Goal: Task Accomplishment & Management: Use online tool/utility

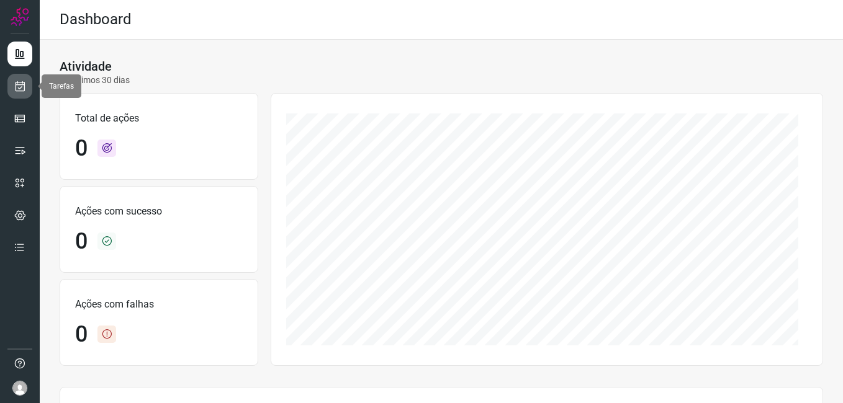
click at [22, 91] on icon at bounding box center [20, 86] width 13 height 12
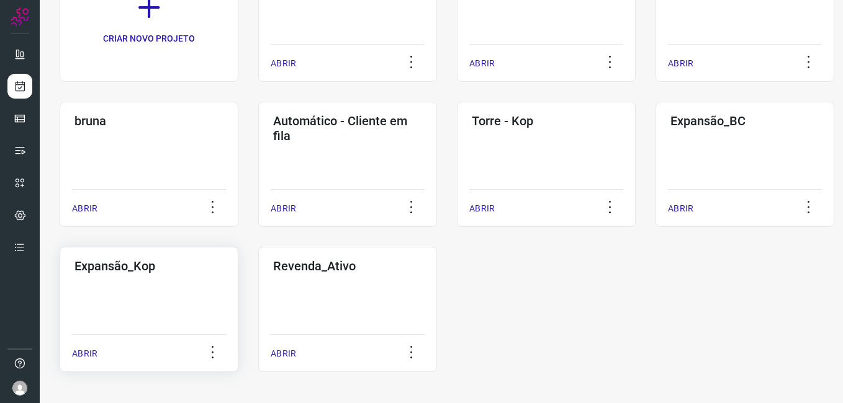
click at [258, 297] on div "Expansão_Kop ABRIR" at bounding box center [347, 309] width 179 height 125
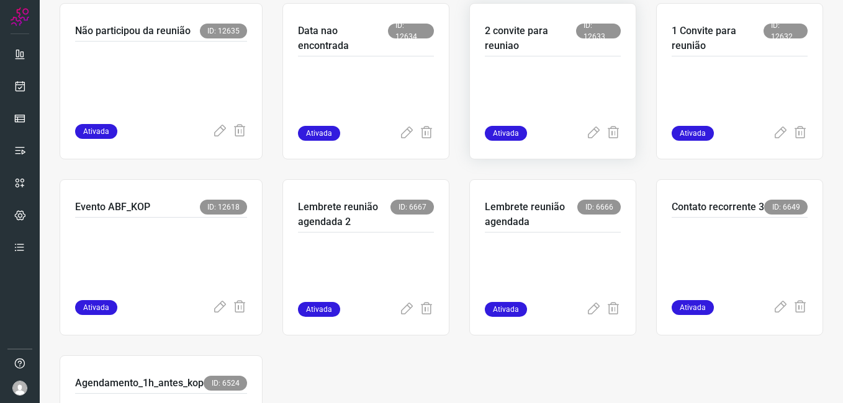
scroll to position [307, 0]
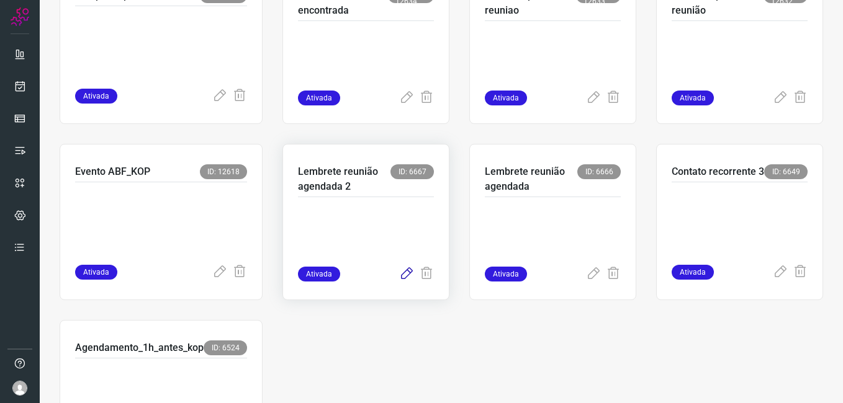
click at [405, 274] on icon at bounding box center [406, 274] width 15 height 15
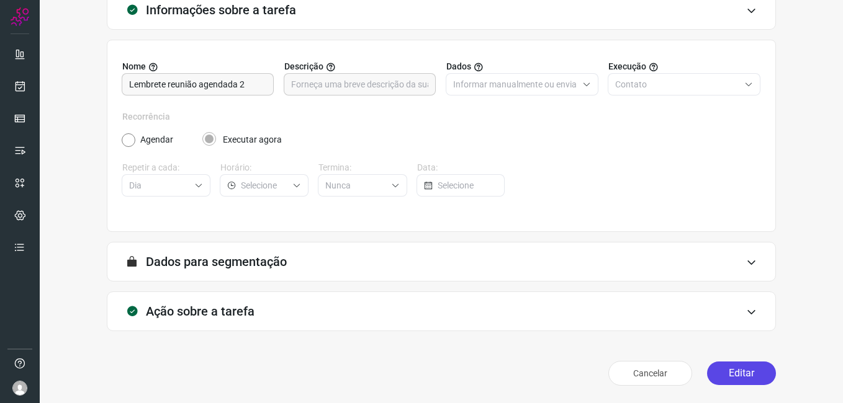
click at [712, 373] on button "Editar" at bounding box center [741, 374] width 69 height 24
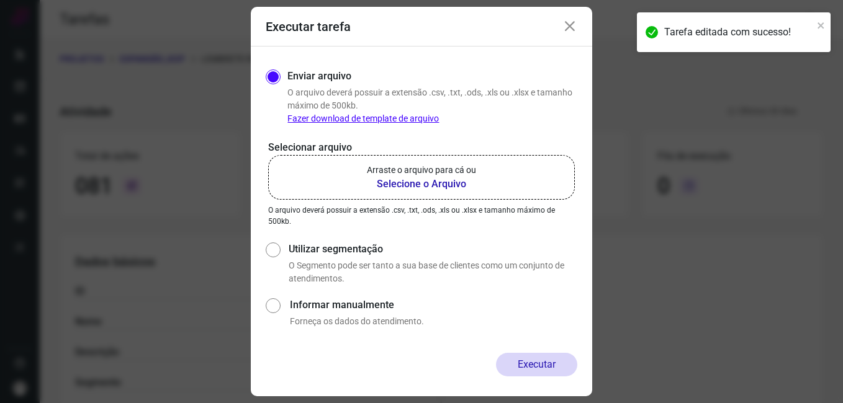
click at [403, 182] on b "Selecione o Arquivo" at bounding box center [421, 184] width 109 height 15
click at [0, 0] on input "Arraste o arquivo para cá ou Selecione o Arquivo" at bounding box center [0, 0] width 0 height 0
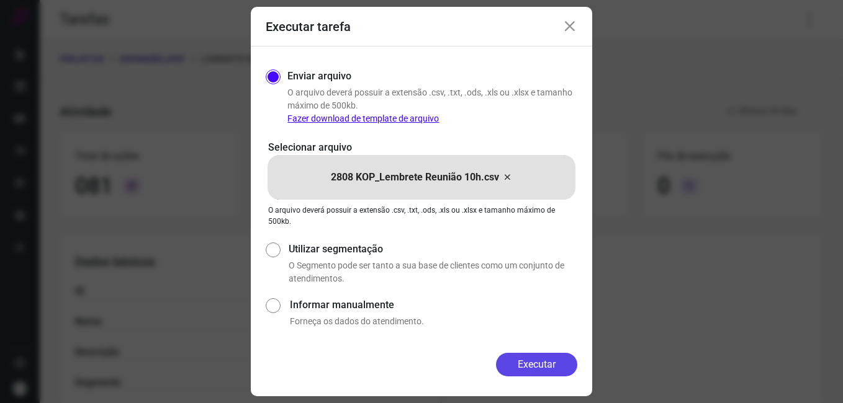
click at [513, 359] on button "Executar" at bounding box center [536, 365] width 81 height 24
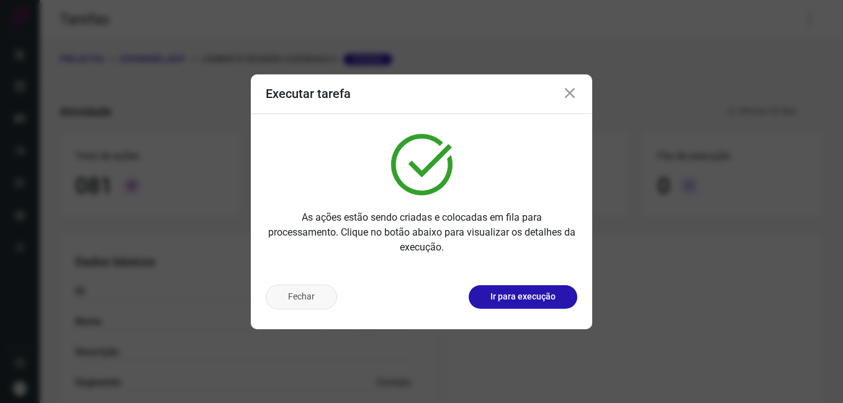
click at [316, 300] on button "Fechar" at bounding box center [301, 297] width 71 height 25
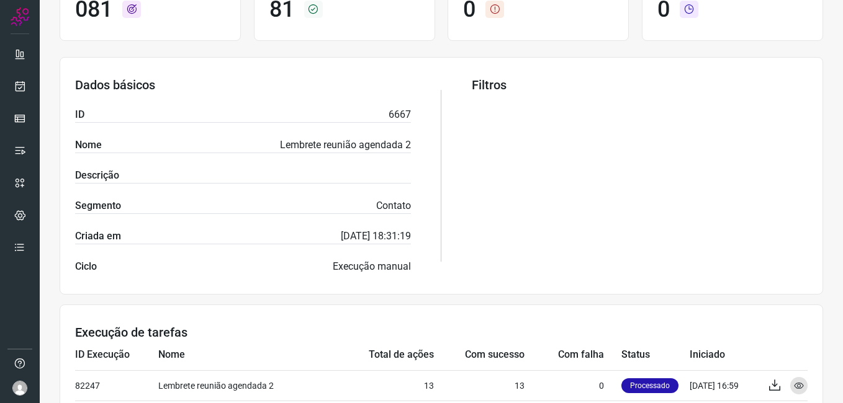
scroll to position [248, 0]
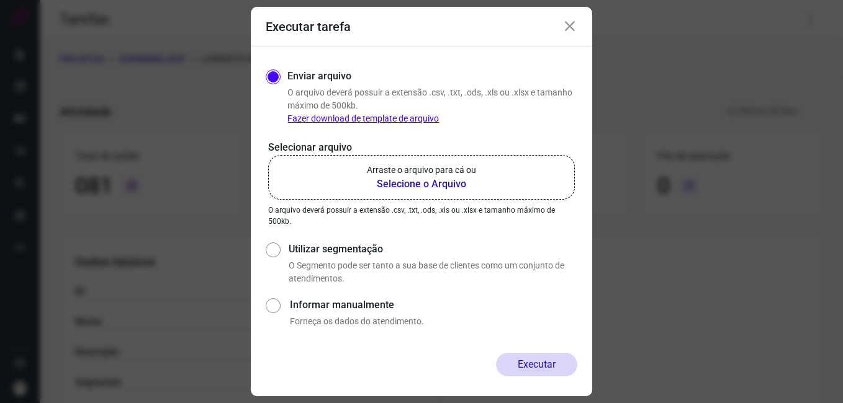
click at [571, 31] on icon at bounding box center [569, 26] width 15 height 15
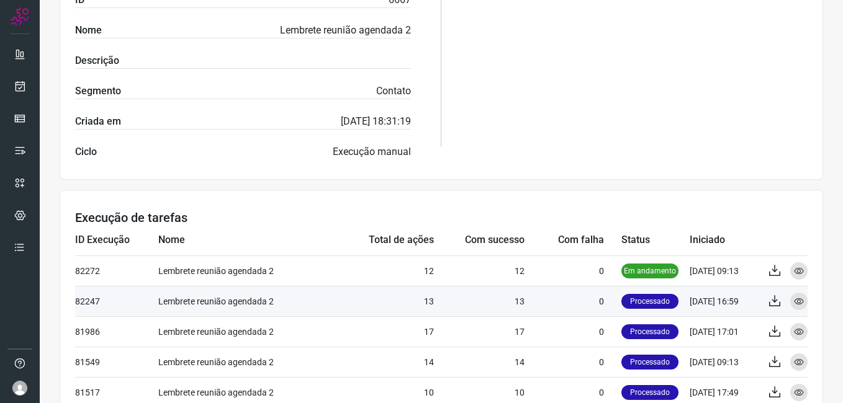
scroll to position [310, 0]
